Goal: Task Accomplishment & Management: Use online tool/utility

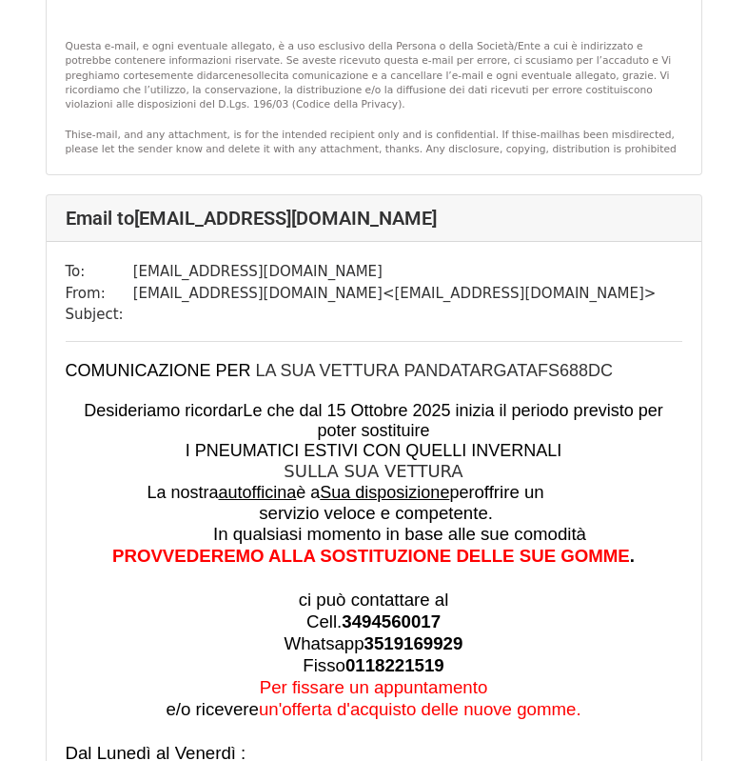
scroll to position [2761, 0]
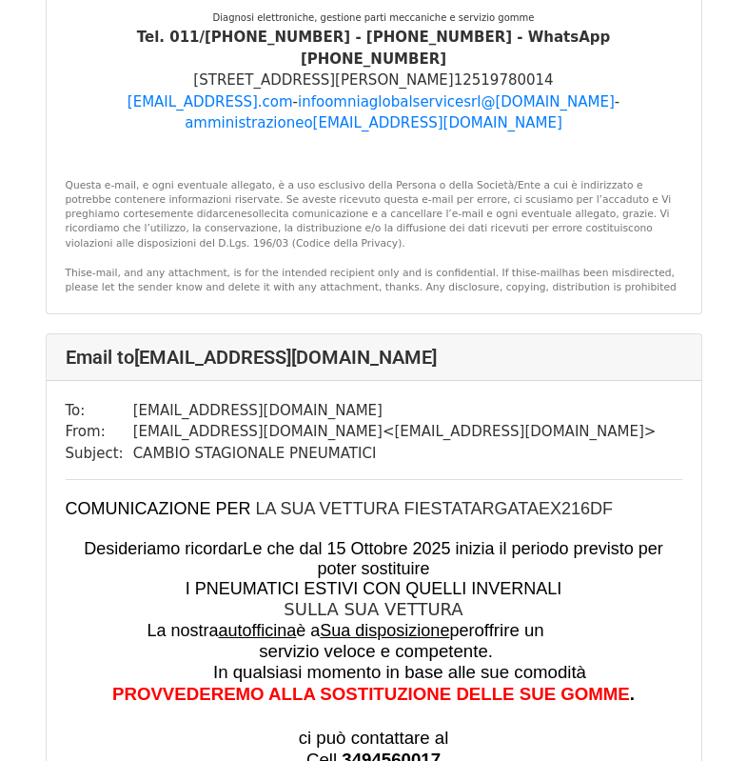
scroll to position [41928, 0]
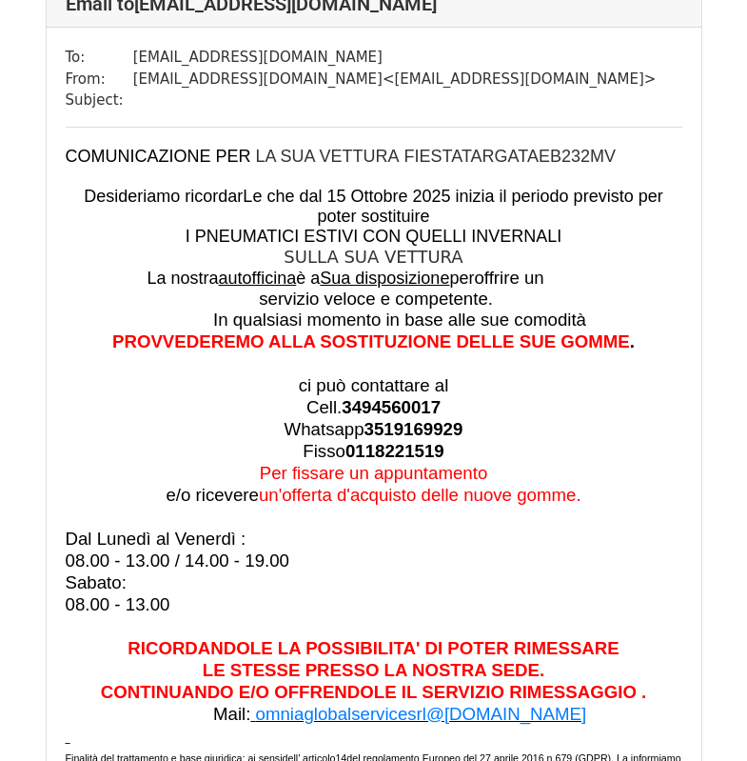
scroll to position [4284, 0]
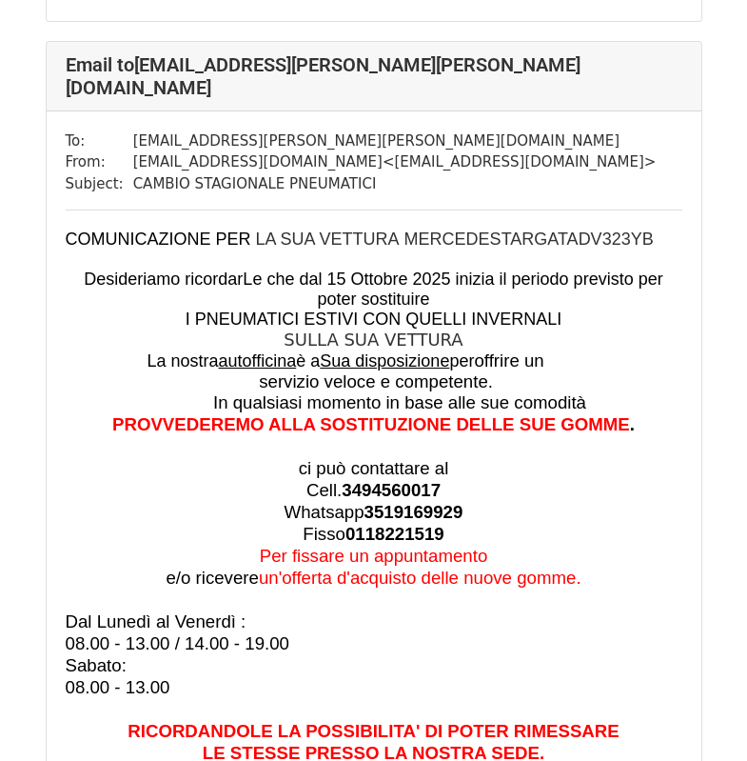
scroll to position [43321, 0]
